Goal: Find specific page/section: Find specific page/section

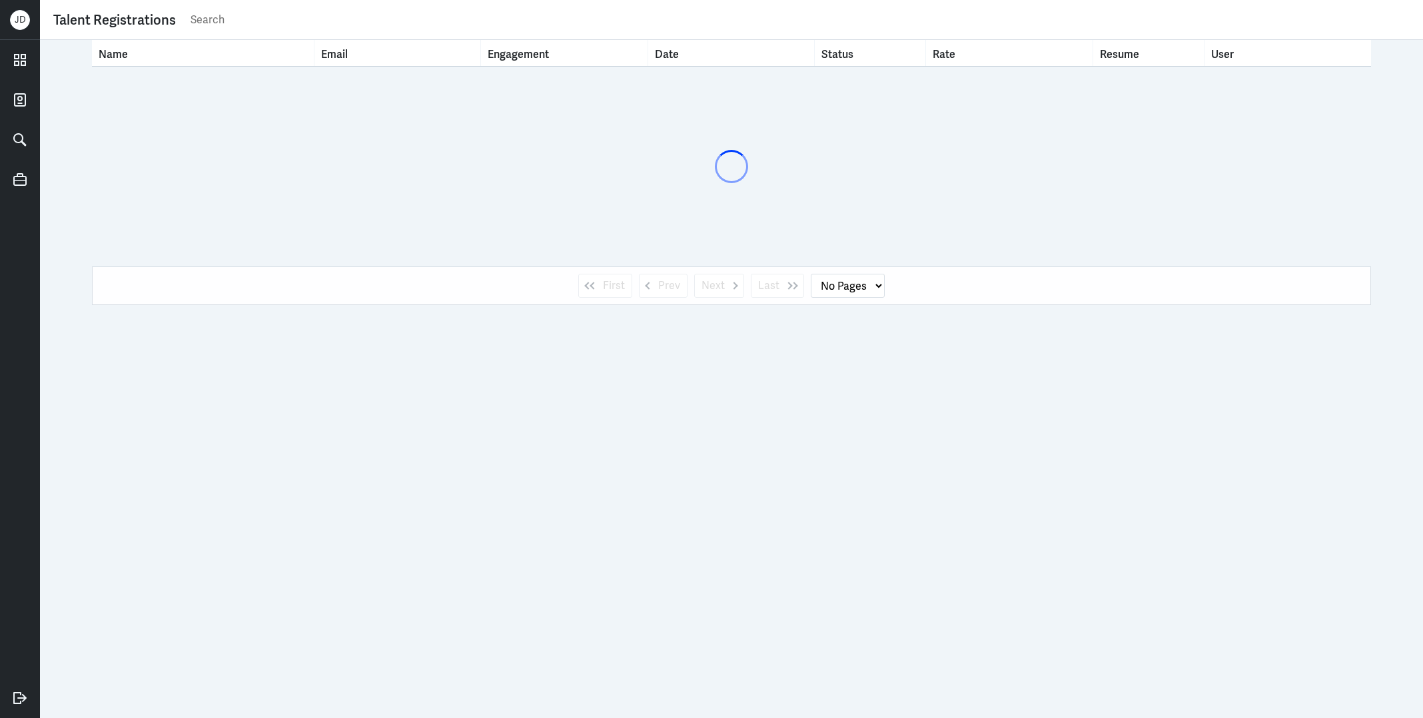
select select "1"
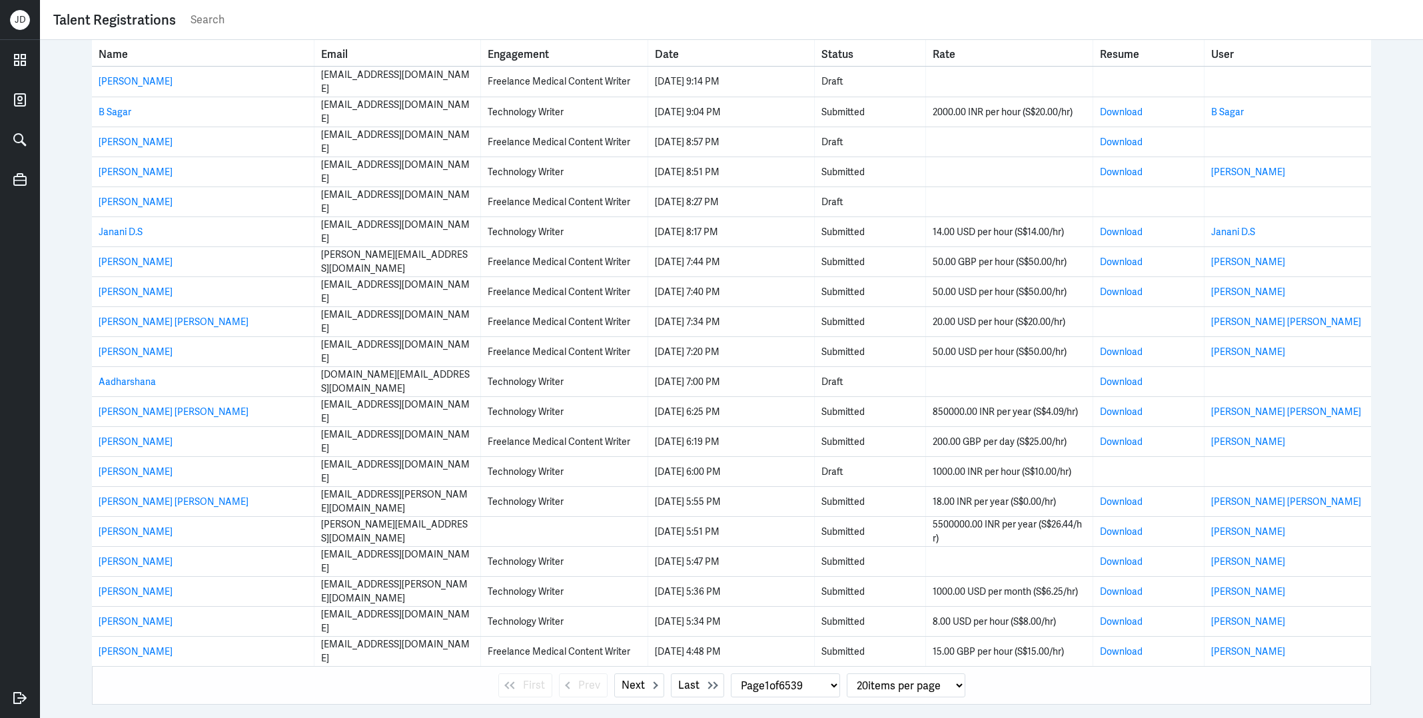
click at [474, 18] on input "text" at bounding box center [799, 20] width 1220 height 20
paste input "[PERSON_NAME]"
type input "[PERSON_NAME]"
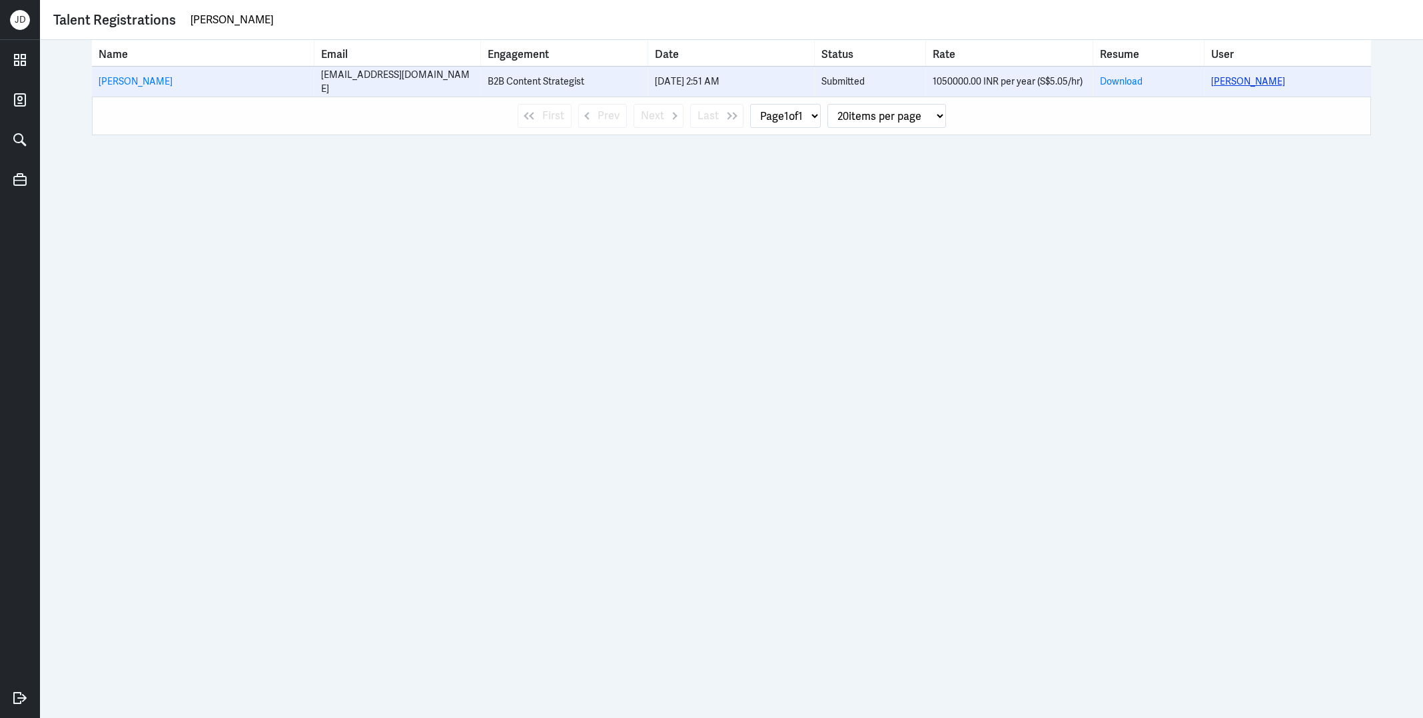
click at [1238, 82] on link "[PERSON_NAME]" at bounding box center [1248, 81] width 74 height 12
